Goal: Find specific page/section: Find specific page/section

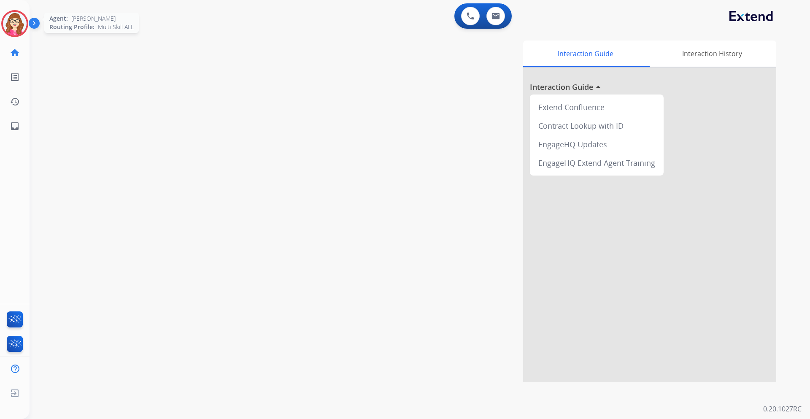
click at [7, 21] on img at bounding box center [15, 24] width 24 height 24
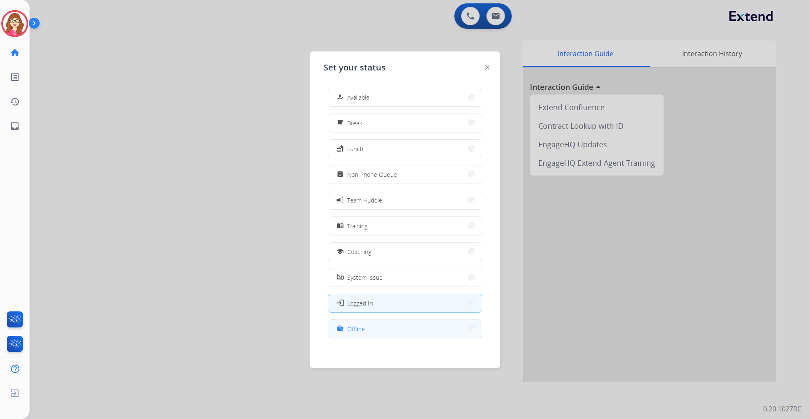
click at [393, 326] on button "work_off Offline" at bounding box center [405, 329] width 154 height 18
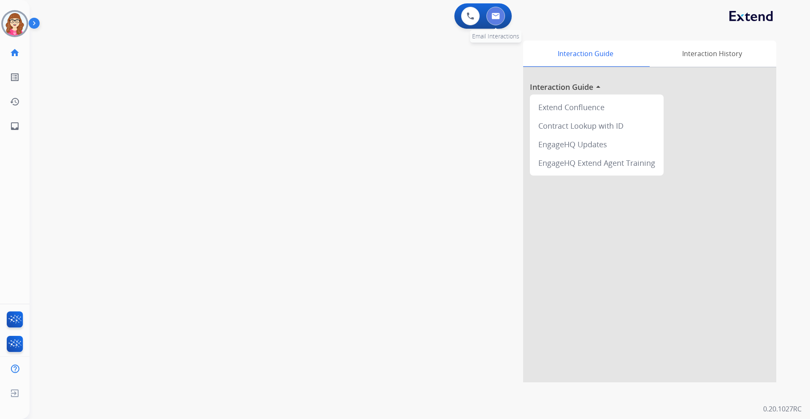
click at [496, 17] on img at bounding box center [495, 16] width 8 height 7
select select "**********"
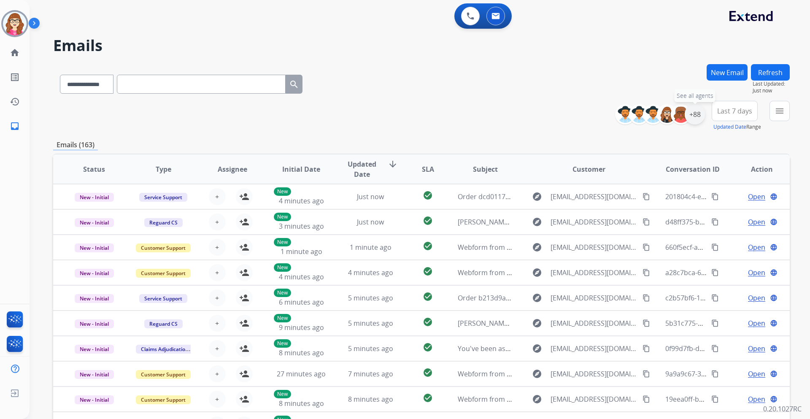
click at [689, 111] on div "+88" at bounding box center [694, 114] width 20 height 20
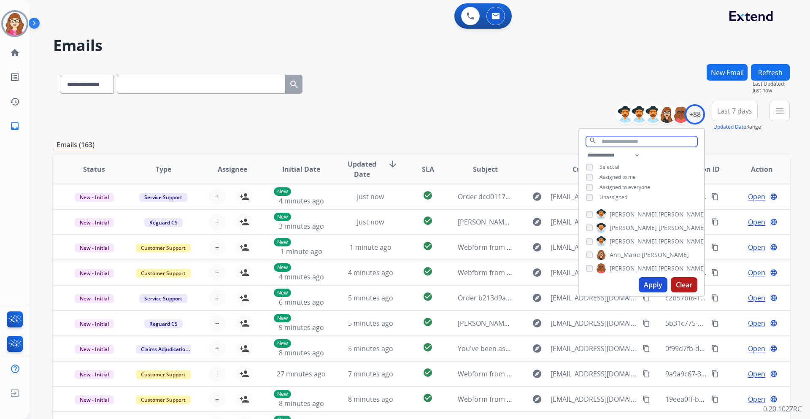
click at [617, 144] on input "text" at bounding box center [641, 141] width 111 height 11
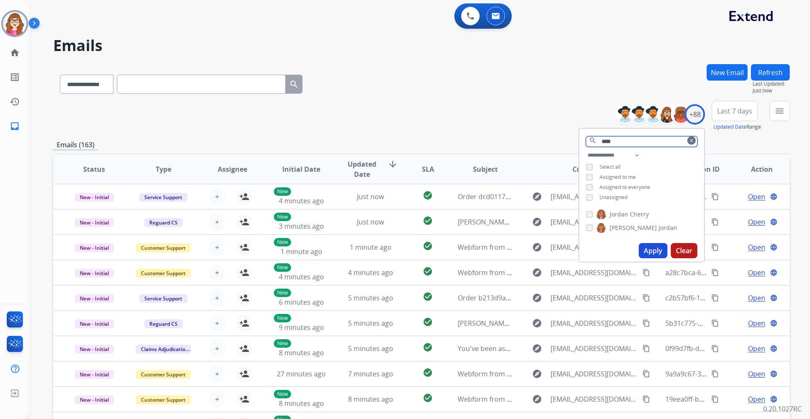
type input "****"
click at [647, 251] on button "Apply" at bounding box center [652, 250] width 29 height 15
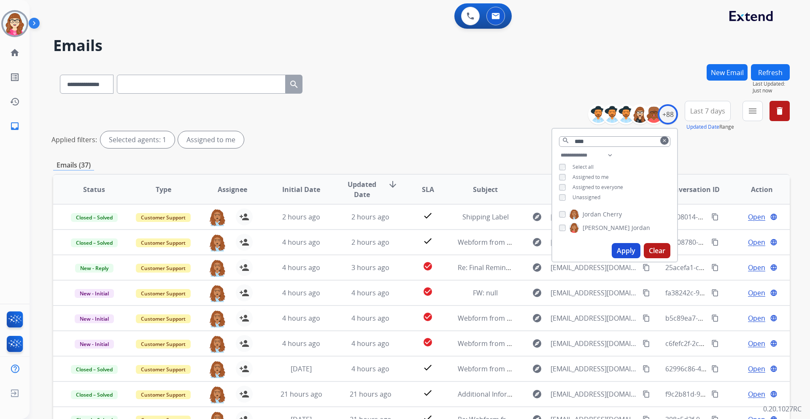
click at [498, 139] on div "Applied filters: Selected agents: 1 Assigned to me" at bounding box center [419, 139] width 736 height 17
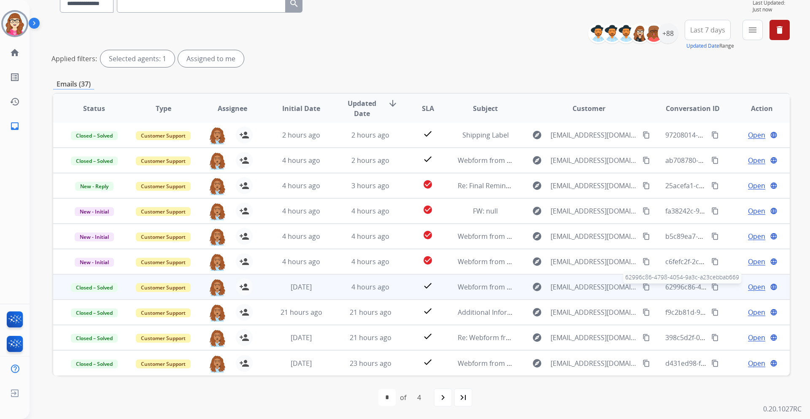
scroll to position [81, 0]
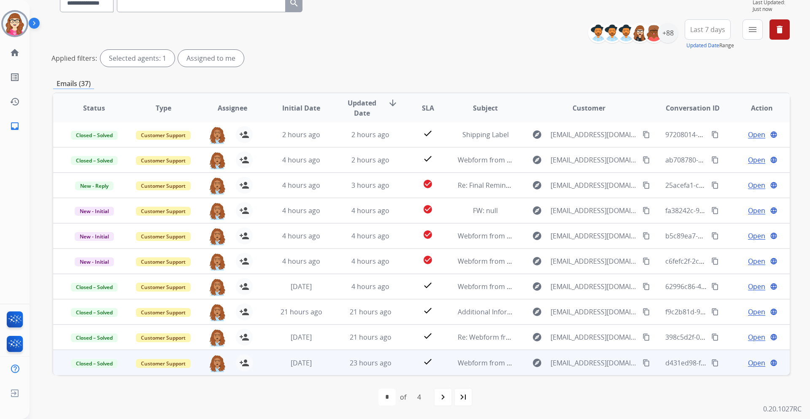
click at [748, 360] on span "Open" at bounding box center [756, 363] width 17 height 10
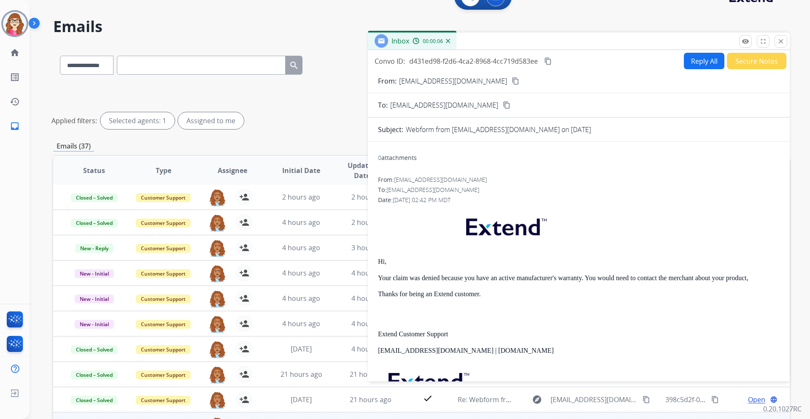
scroll to position [0, 0]
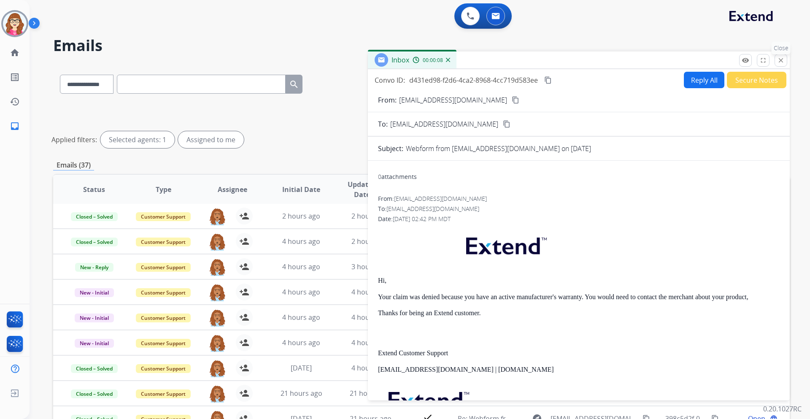
click at [777, 63] on mat-icon "close" at bounding box center [781, 61] width 8 height 8
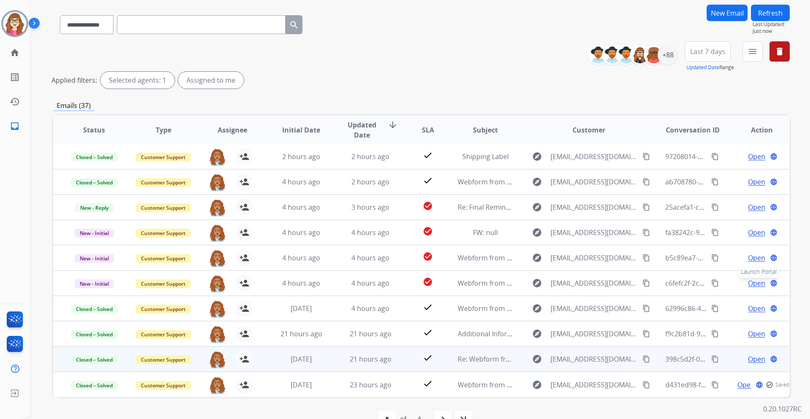
scroll to position [81, 0]
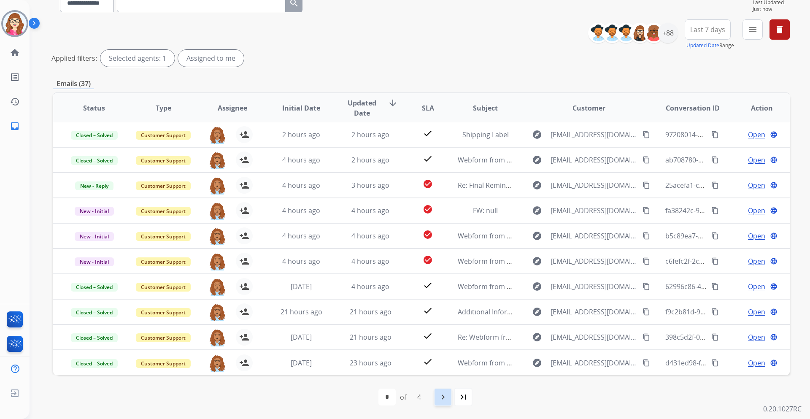
click at [449, 393] on div "navigate_next" at bounding box center [443, 397] width 19 height 19
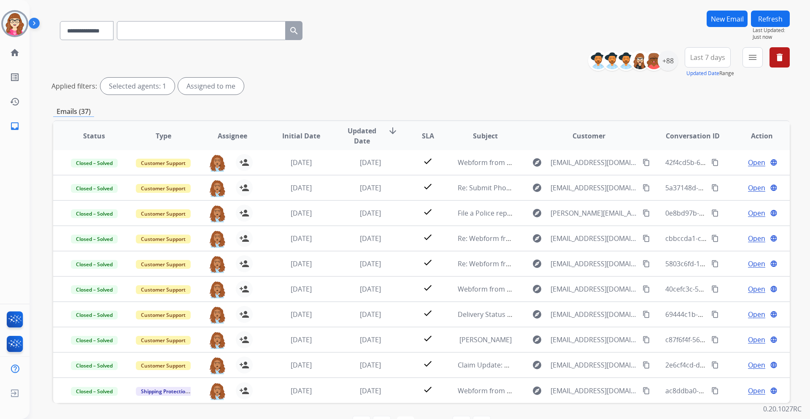
scroll to position [0, 0]
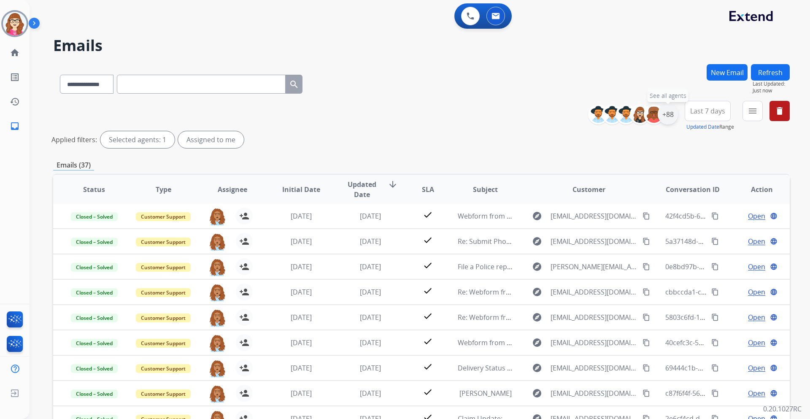
click at [666, 117] on div "+88" at bounding box center [667, 114] width 20 height 20
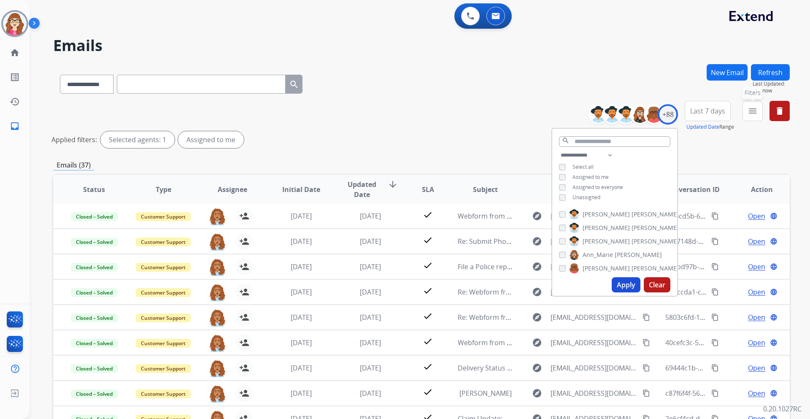
click at [750, 113] on mat-icon "menu" at bounding box center [752, 111] width 10 height 10
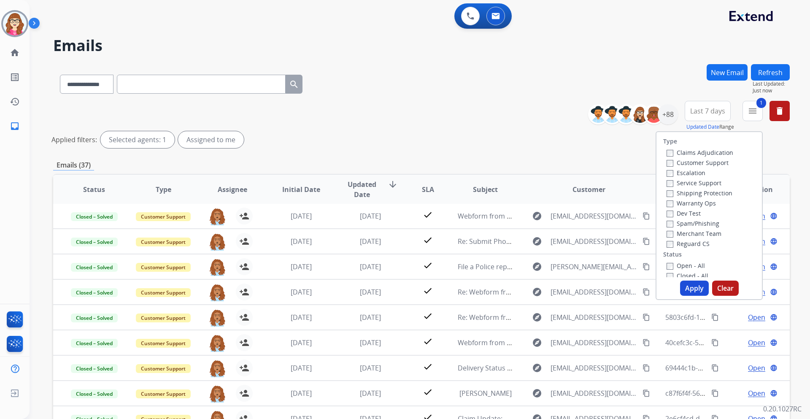
click at [695, 282] on button "Apply" at bounding box center [694, 287] width 29 height 15
select select "*"
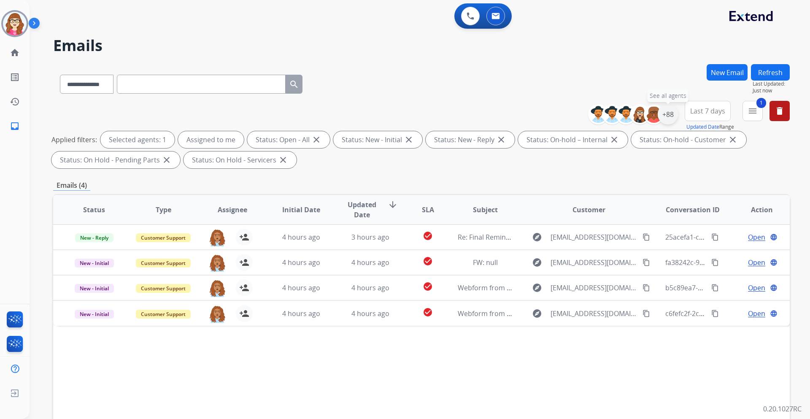
drag, startPoint x: 667, startPoint y: 114, endPoint x: 662, endPoint y: 119, distance: 7.2
click at [666, 115] on div "+88" at bounding box center [667, 114] width 20 height 20
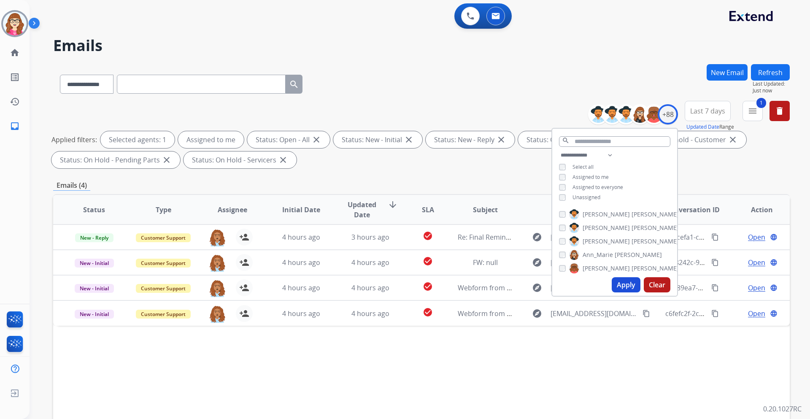
click at [561, 200] on div "**********" at bounding box center [614, 177] width 125 height 54
click at [596, 140] on input "text" at bounding box center [614, 141] width 111 height 11
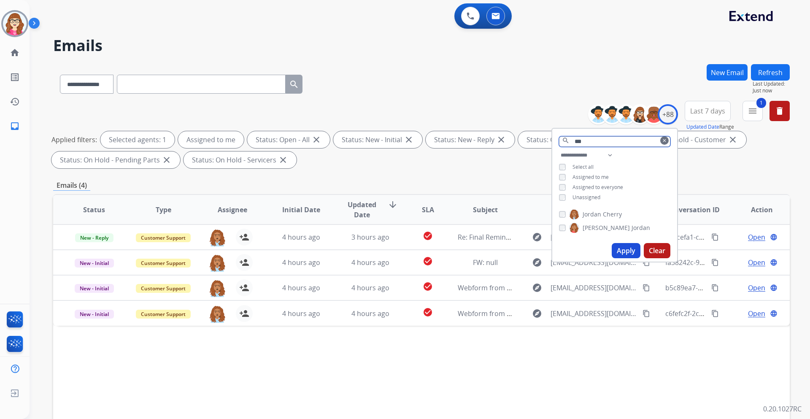
type input "***"
click at [621, 249] on button "Apply" at bounding box center [625, 250] width 29 height 15
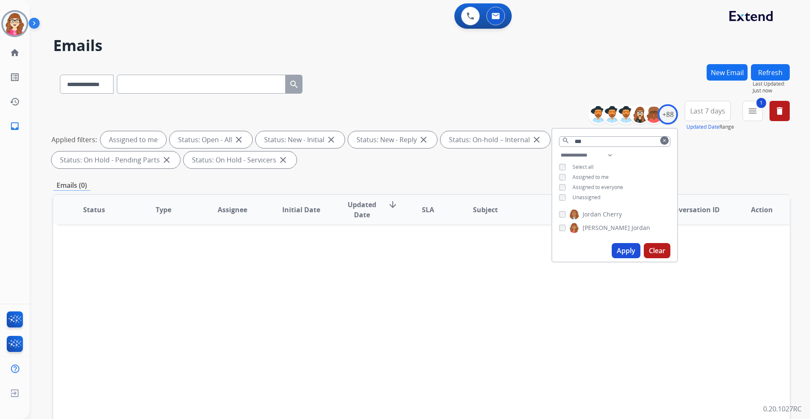
click at [704, 113] on span "Last 7 days" at bounding box center [707, 110] width 35 height 3
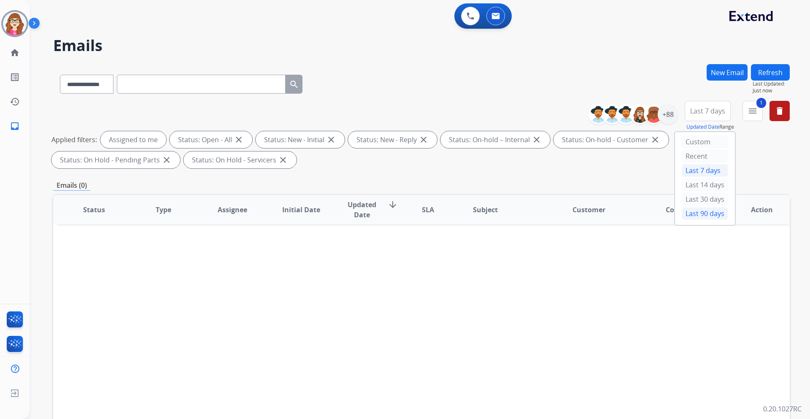
click at [709, 213] on div "Last 90 days" at bounding box center [705, 213] width 46 height 13
click at [711, 137] on div "Custom" at bounding box center [705, 141] width 46 height 13
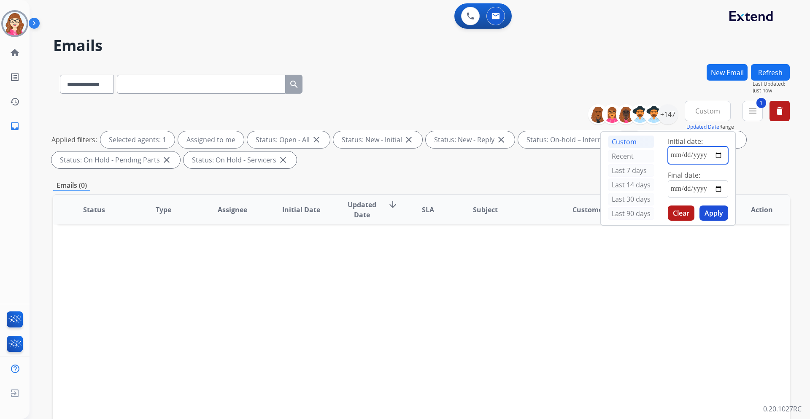
click at [720, 155] on input "date" at bounding box center [698, 155] width 60 height 18
type input "**********"
click at [716, 189] on input "date" at bounding box center [698, 189] width 60 height 18
type input "**********"
click at [716, 214] on button "Apply" at bounding box center [713, 212] width 29 height 15
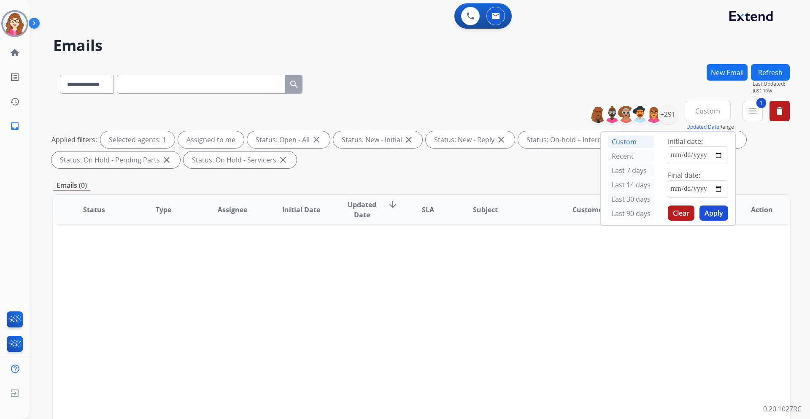
click at [552, 74] on div "**********" at bounding box center [421, 82] width 736 height 37
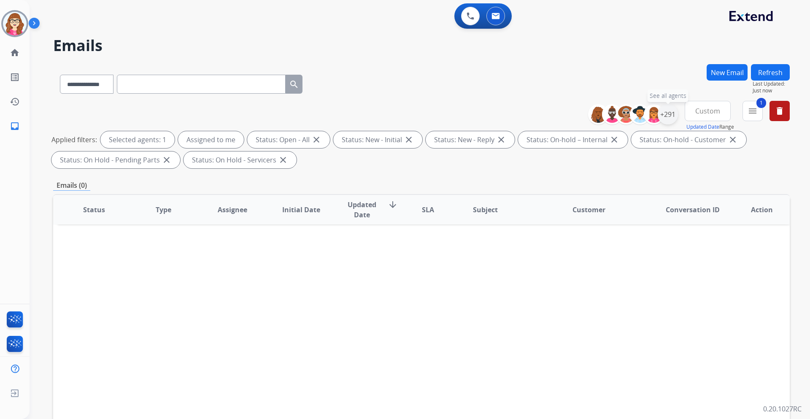
click at [663, 117] on div "+291" at bounding box center [667, 114] width 20 height 20
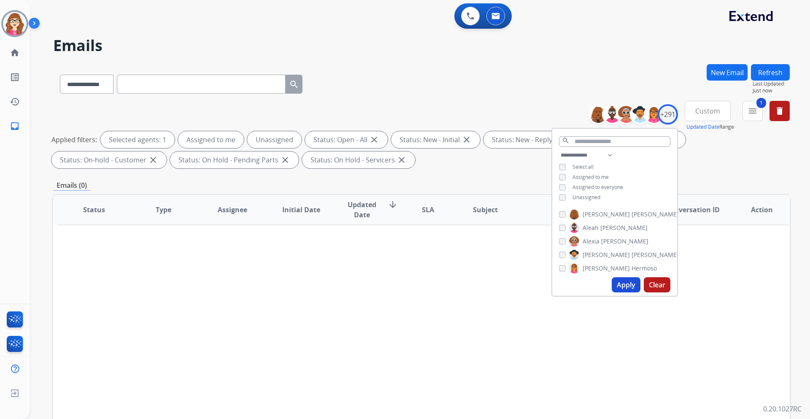
click at [625, 291] on button "Apply" at bounding box center [625, 284] width 29 height 15
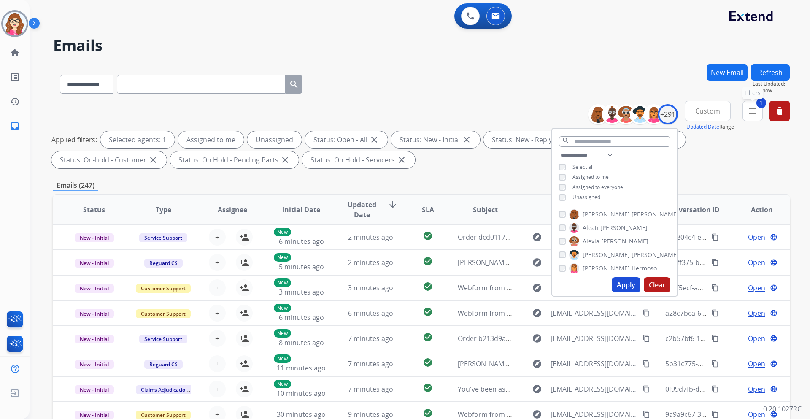
click at [751, 113] on mat-icon "menu" at bounding box center [752, 111] width 10 height 10
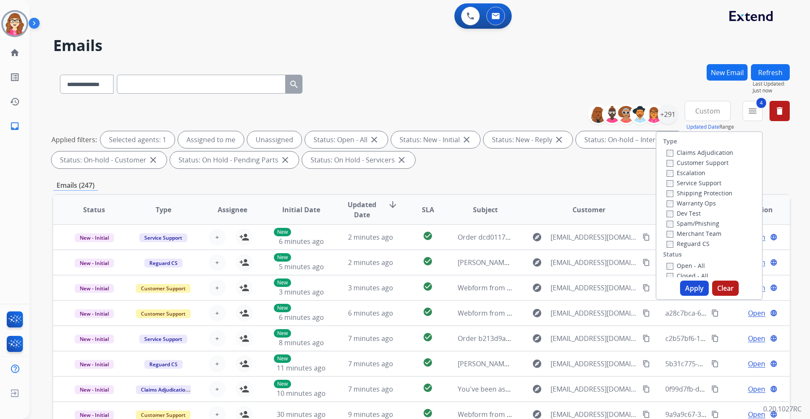
click at [688, 283] on button "Apply" at bounding box center [694, 287] width 29 height 15
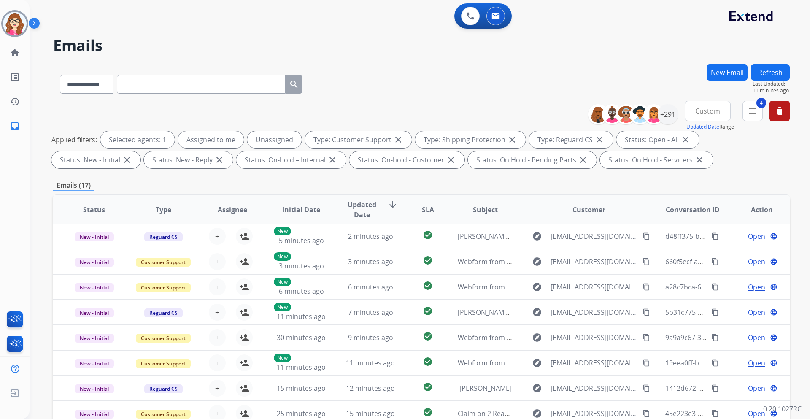
click at [768, 72] on button "Refresh" at bounding box center [770, 72] width 39 height 16
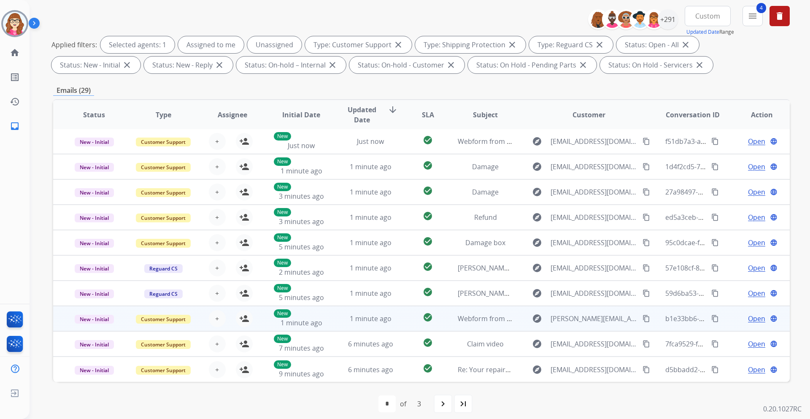
scroll to position [102, 0]
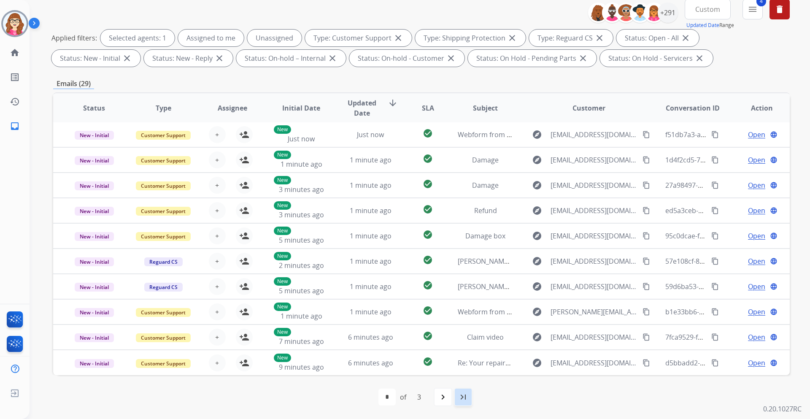
click at [458, 396] on mat-icon "last_page" at bounding box center [463, 397] width 10 height 10
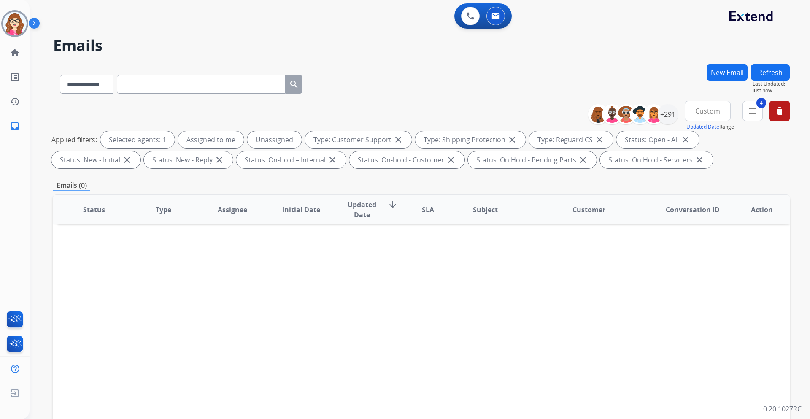
scroll to position [0, 0]
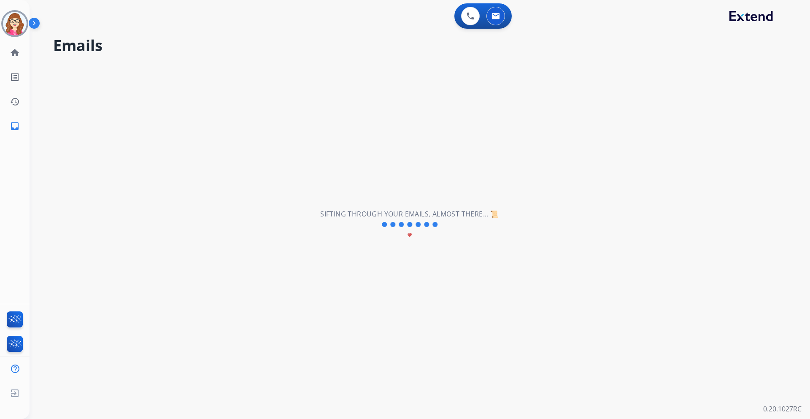
select select "*"
